Goal: Information Seeking & Learning: Learn about a topic

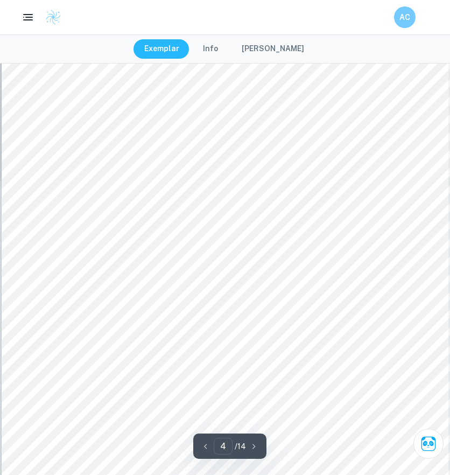
scroll to position [1977, 0]
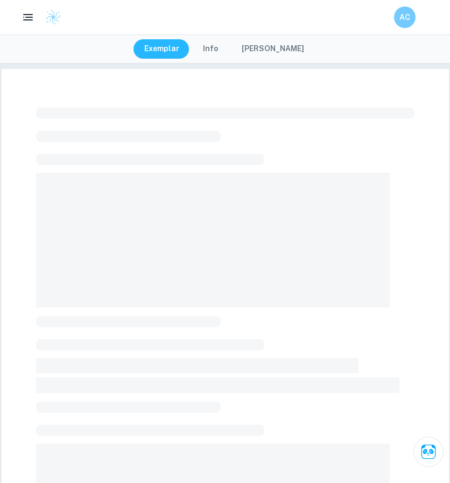
checkbox input "true"
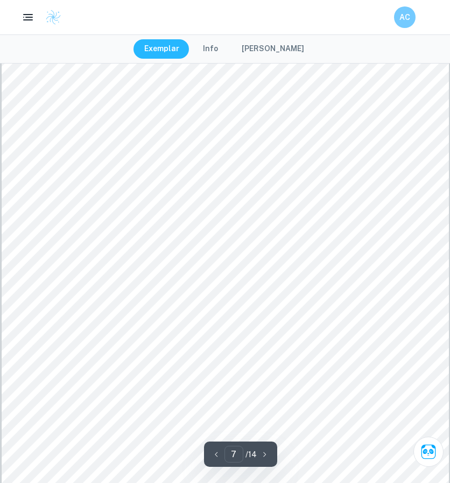
scroll to position [3769, 0]
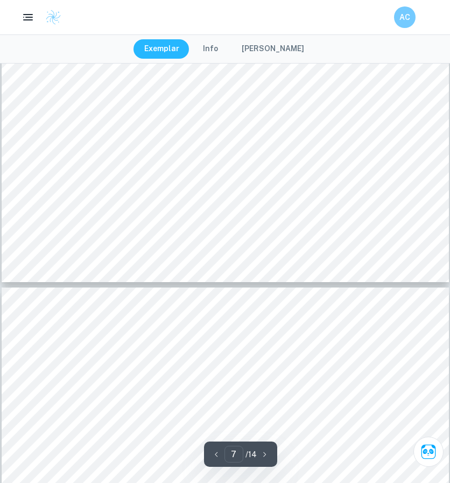
type input "8"
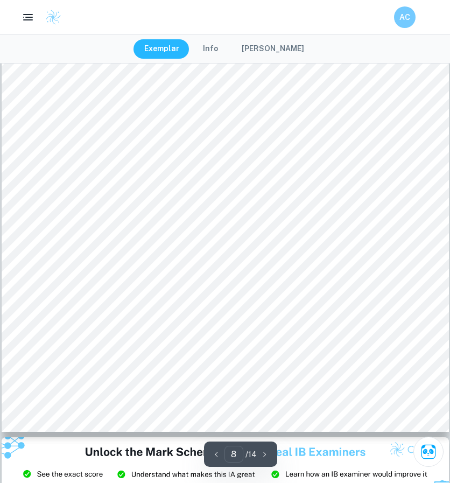
scroll to position [4454, 0]
